Goal: Information Seeking & Learning: Learn about a topic

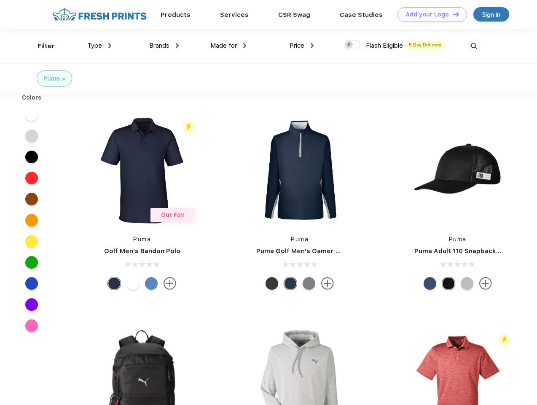
scroll to position [0, 0]
click at [429, 14] on link "Add your Logo Design Tool" at bounding box center [433, 14] width 70 height 15
click at [0, 0] on div "Design Tool" at bounding box center [0, 0] width 0 height 0
click at [453, 14] on link "Add your Logo Design Tool" at bounding box center [433, 14] width 70 height 15
click at [41, 46] on div "Filter" at bounding box center [46, 46] width 17 height 10
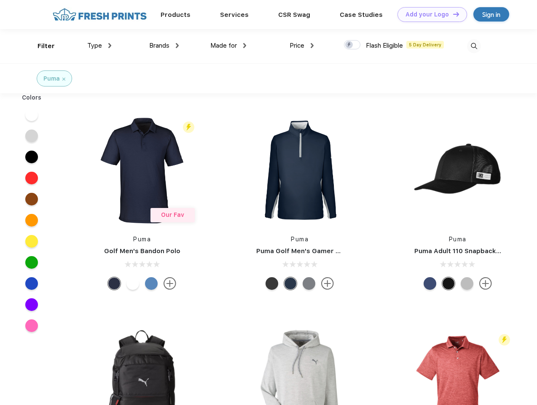
click at [100, 46] on span "Type" at bounding box center [94, 46] width 15 height 8
click at [164, 46] on span "Brands" at bounding box center [159, 46] width 20 height 8
click at [229, 46] on span "Made for" at bounding box center [224, 46] width 27 height 8
click at [302, 46] on span "Price" at bounding box center [297, 46] width 15 height 8
click at [353, 45] on div at bounding box center [352, 44] width 16 height 9
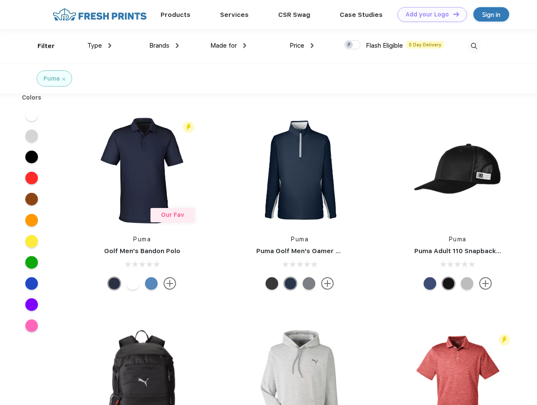
click at [350, 45] on input "checkbox" at bounding box center [346, 42] width 5 height 5
click at [474, 46] on img at bounding box center [474, 46] width 14 height 14
